Goal: Transaction & Acquisition: Purchase product/service

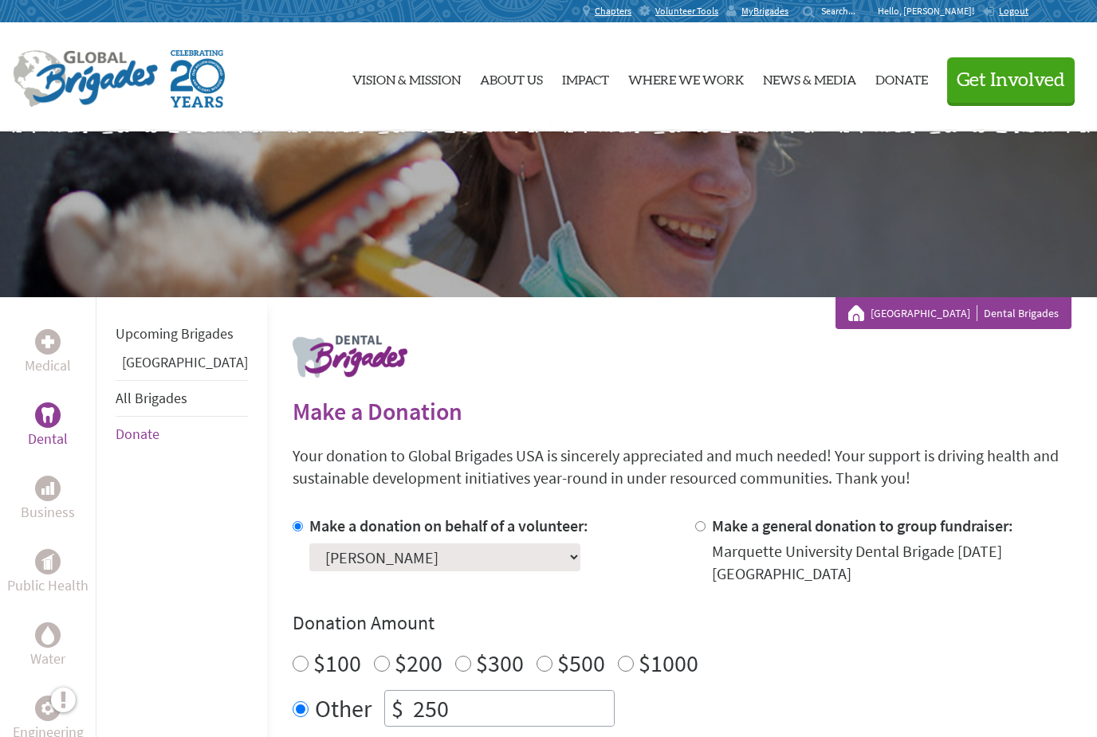
click at [947, 14] on p "Hello, [PERSON_NAME]!" at bounding box center [929, 11] width 104 height 13
click at [948, 18] on div "Chapters Volunteer Tools MyBrigades Search for: Hello, [PERSON_NAME]! Logout" at bounding box center [548, 11] width 969 height 22
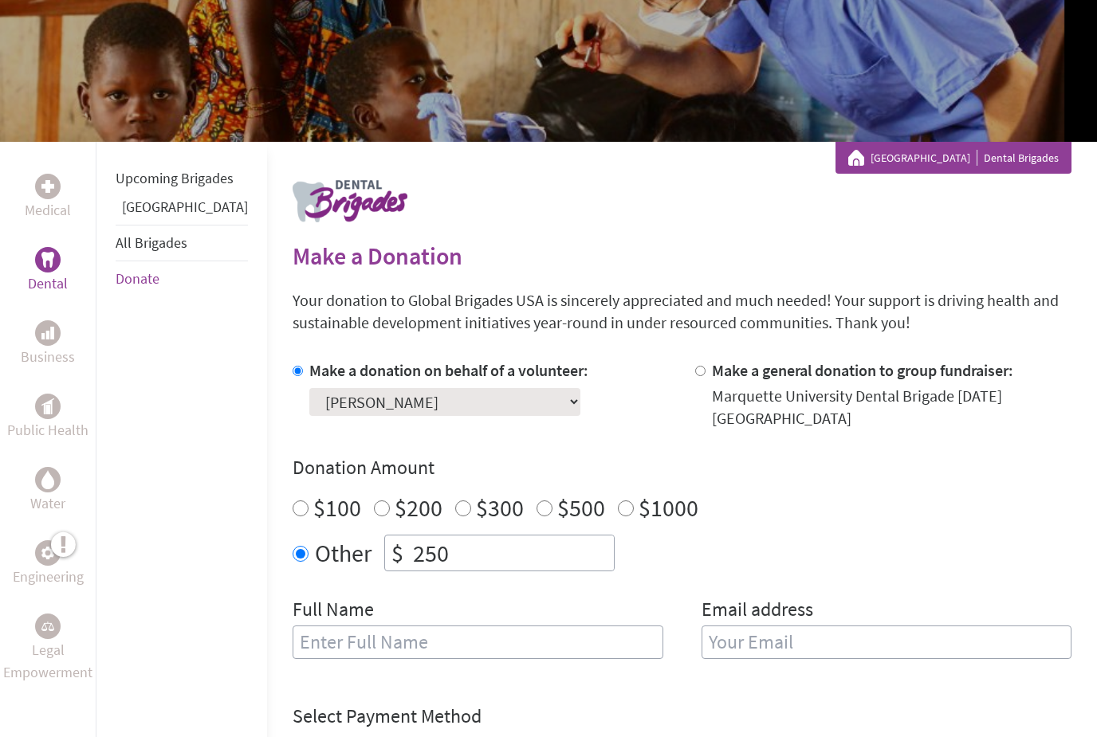
scroll to position [249, 0]
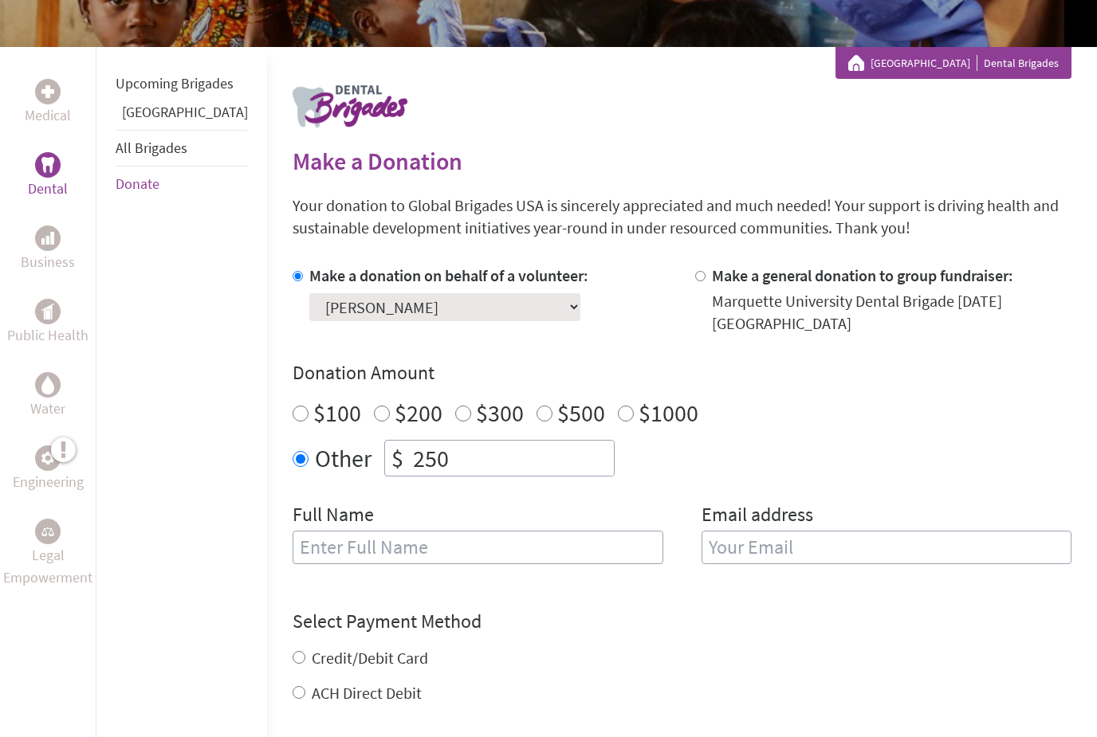
click at [552, 577] on div "Full Name" at bounding box center [477, 543] width 371 height 81
click at [574, 556] on input "text" at bounding box center [477, 548] width 371 height 33
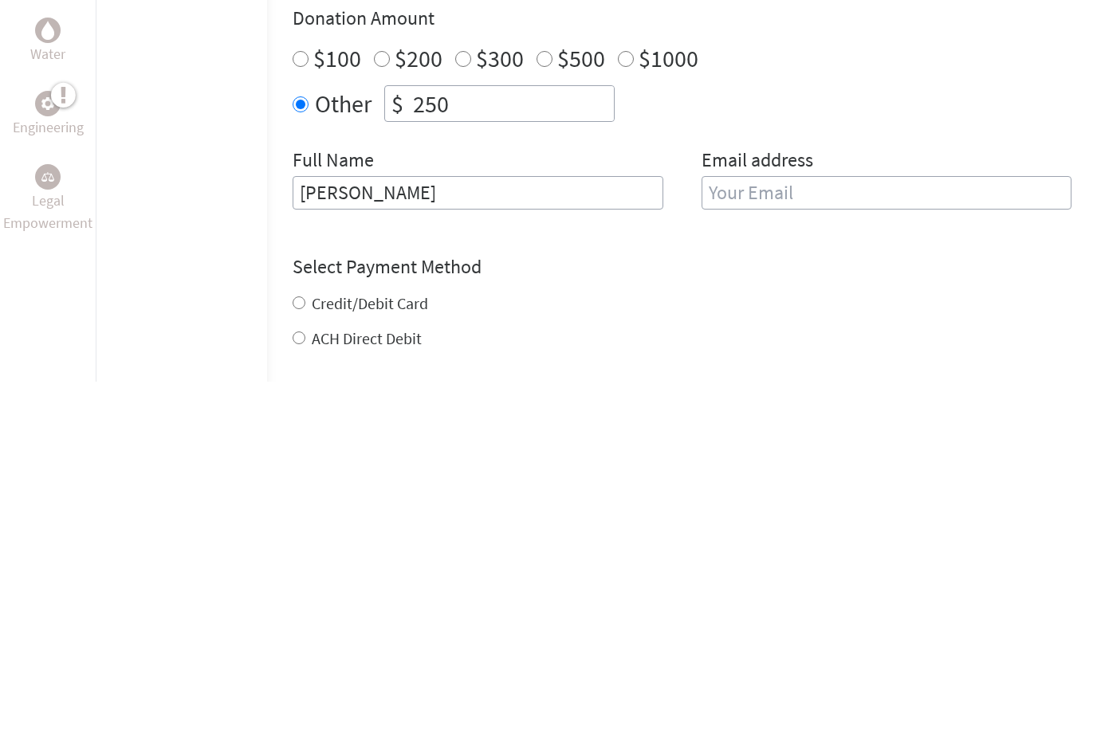
type input "[PERSON_NAME]"
click at [889, 532] on input "email" at bounding box center [886, 548] width 371 height 33
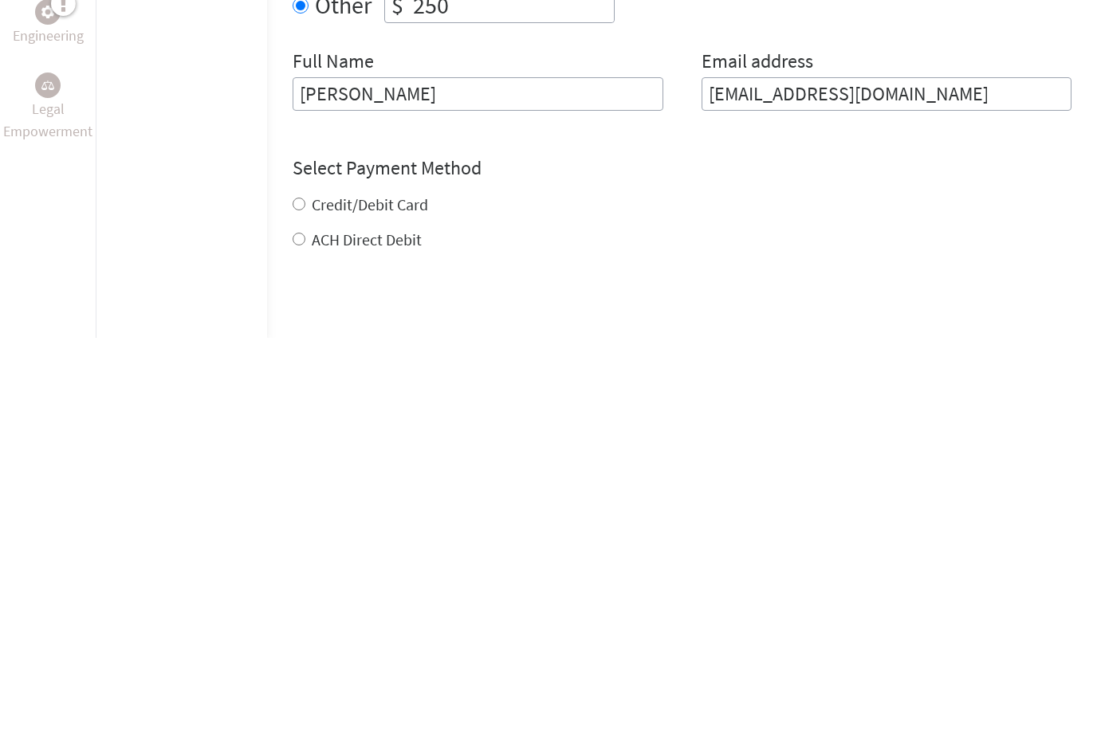
scroll to position [310, 0]
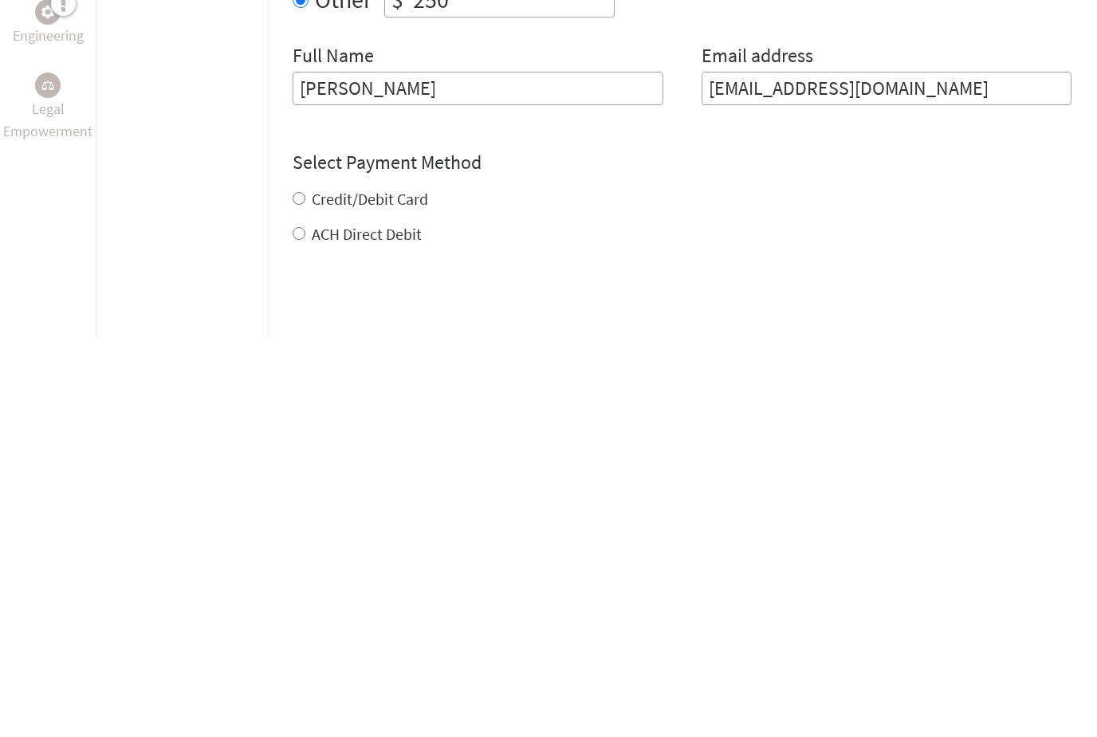
type input "hayli330@gmail.com"
click at [359, 587] on div "Credit/Debit Card ACH Direct Debit" at bounding box center [681, 615] width 779 height 57
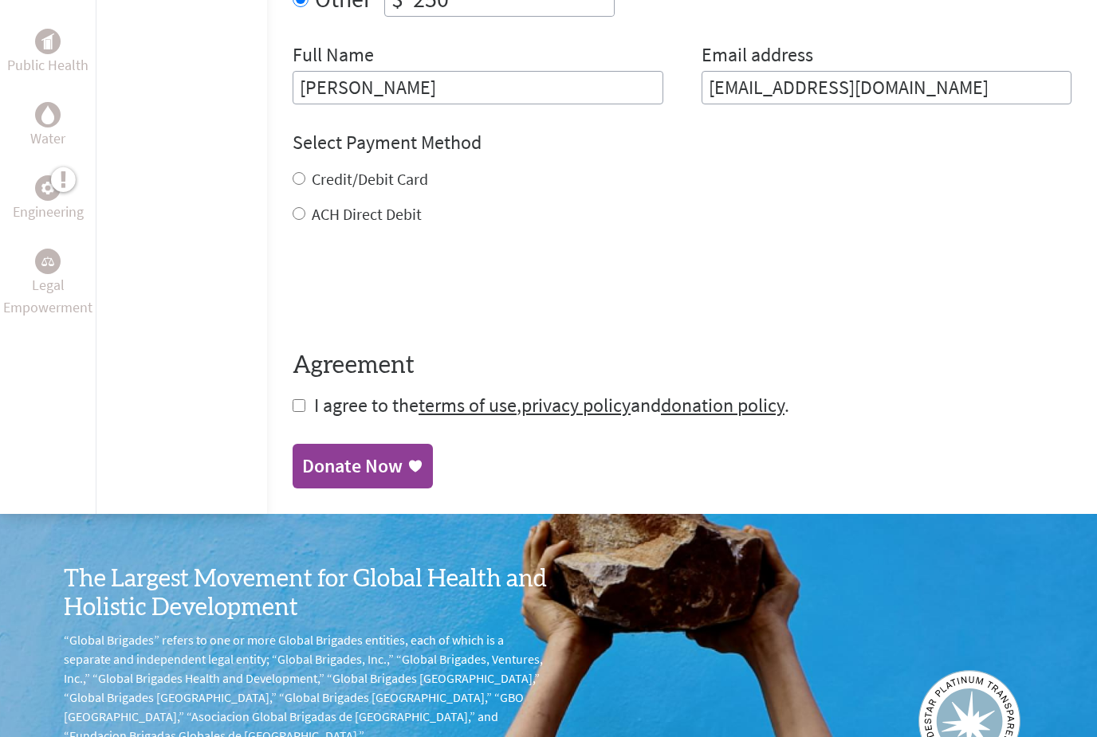
click at [345, 189] on label "Credit/Debit Card" at bounding box center [370, 179] width 116 height 20
click at [305, 185] on input "Credit/Debit Card" at bounding box center [298, 178] width 13 height 13
radio input "true"
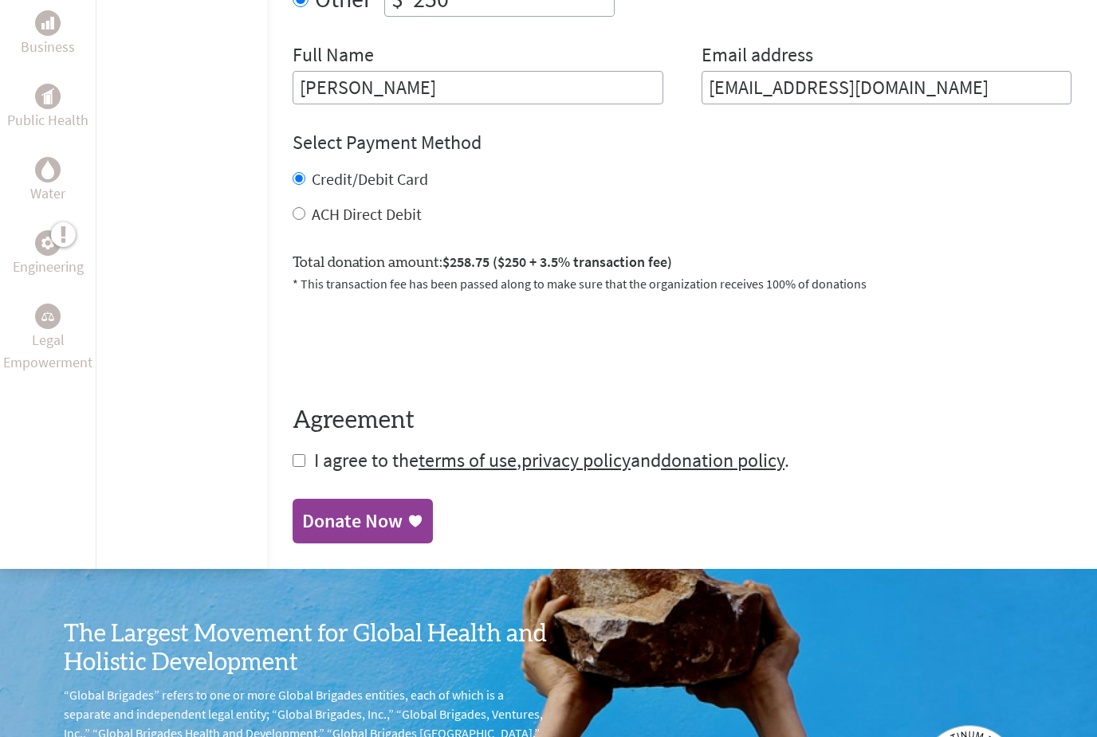
click at [292, 462] on form "Make a donation on behalf of a volunteer: Select a volunteer... Adam Mustafa Ad…" at bounding box center [681, 139] width 779 height 669
click at [292, 462] on input "checkbox" at bounding box center [298, 460] width 13 height 13
checkbox input "true"
click at [351, 533] on div "Donate Now" at bounding box center [352, 521] width 100 height 26
